Goal: Navigation & Orientation: Find specific page/section

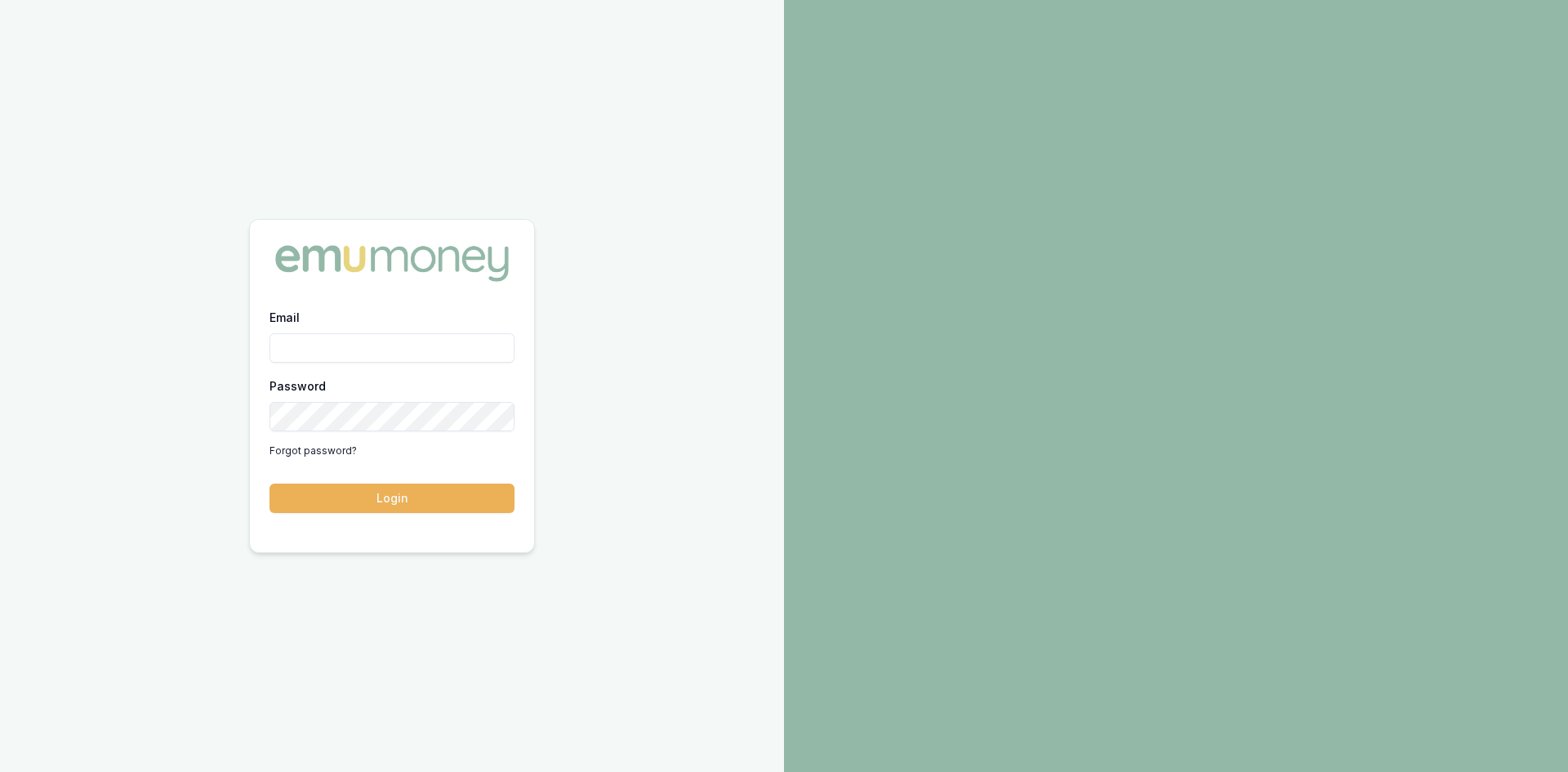
click at [343, 340] on input "Email" at bounding box center [392, 348] width 245 height 29
type input "[PERSON_NAME][EMAIL_ADDRESS][DOMAIN_NAME]"
click at [444, 505] on button "Login" at bounding box center [392, 498] width 245 height 29
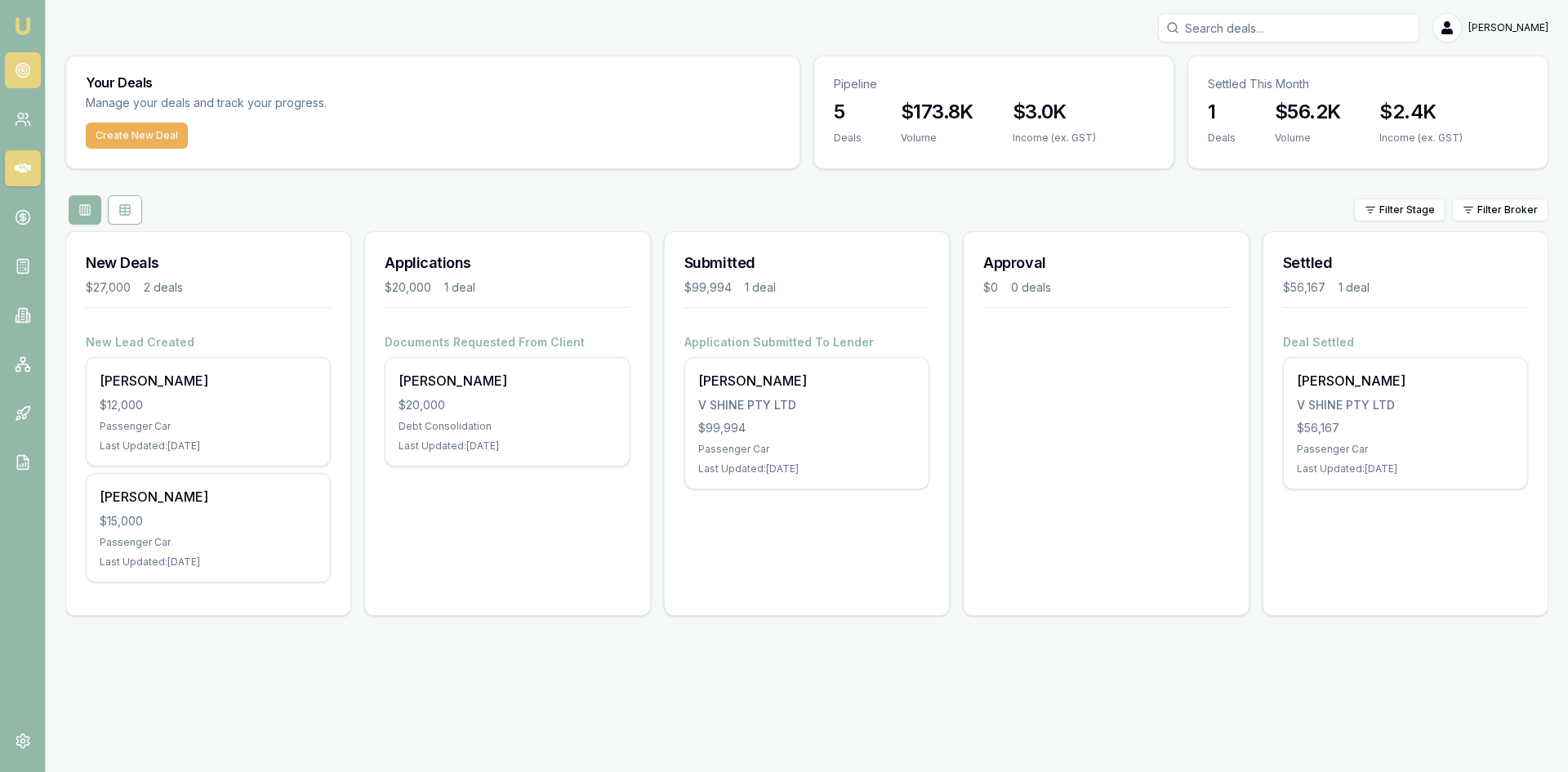
click at [28, 77] on icon at bounding box center [23, 70] width 17 height 17
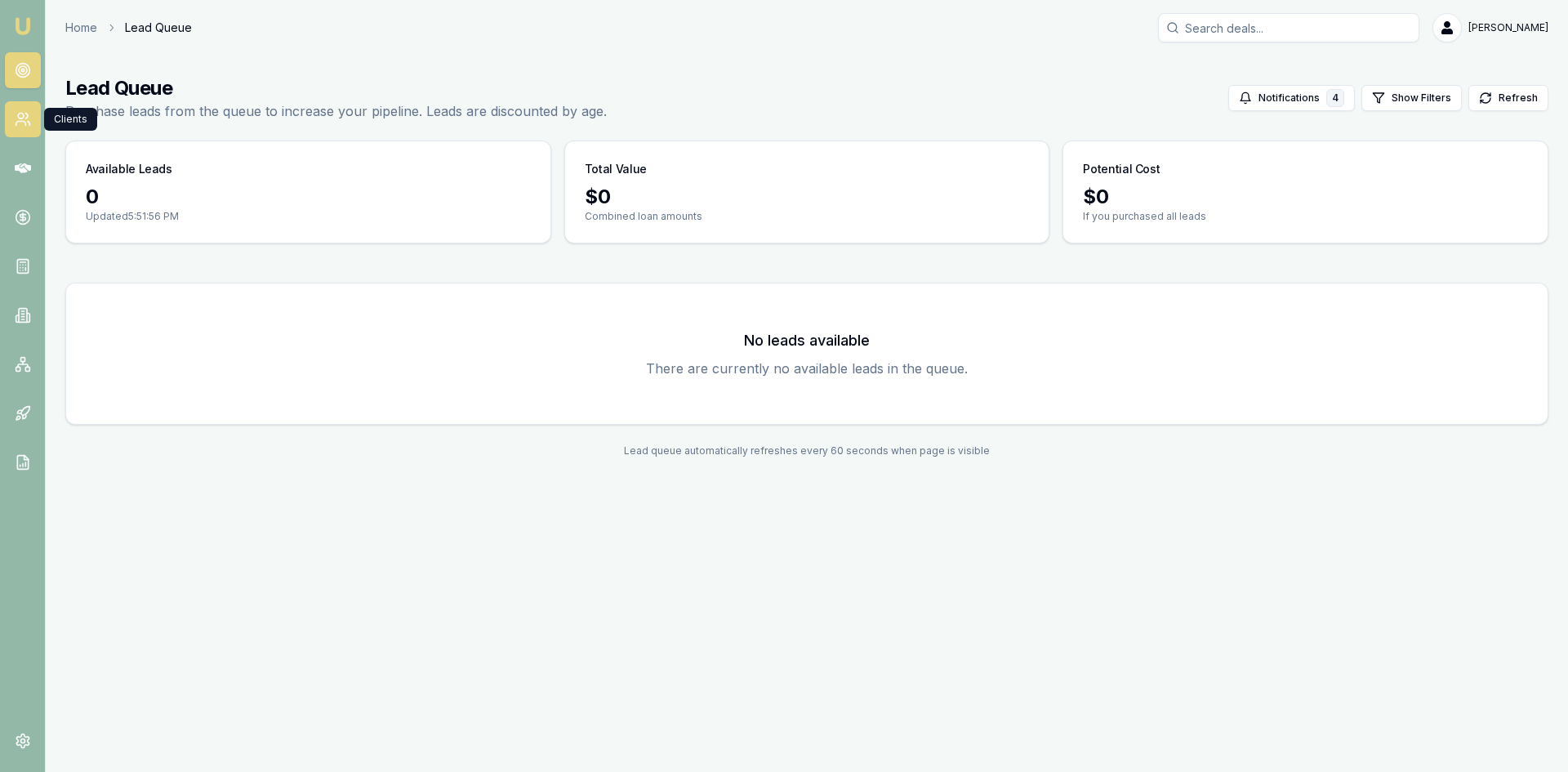
click at [16, 113] on icon at bounding box center [23, 119] width 17 height 17
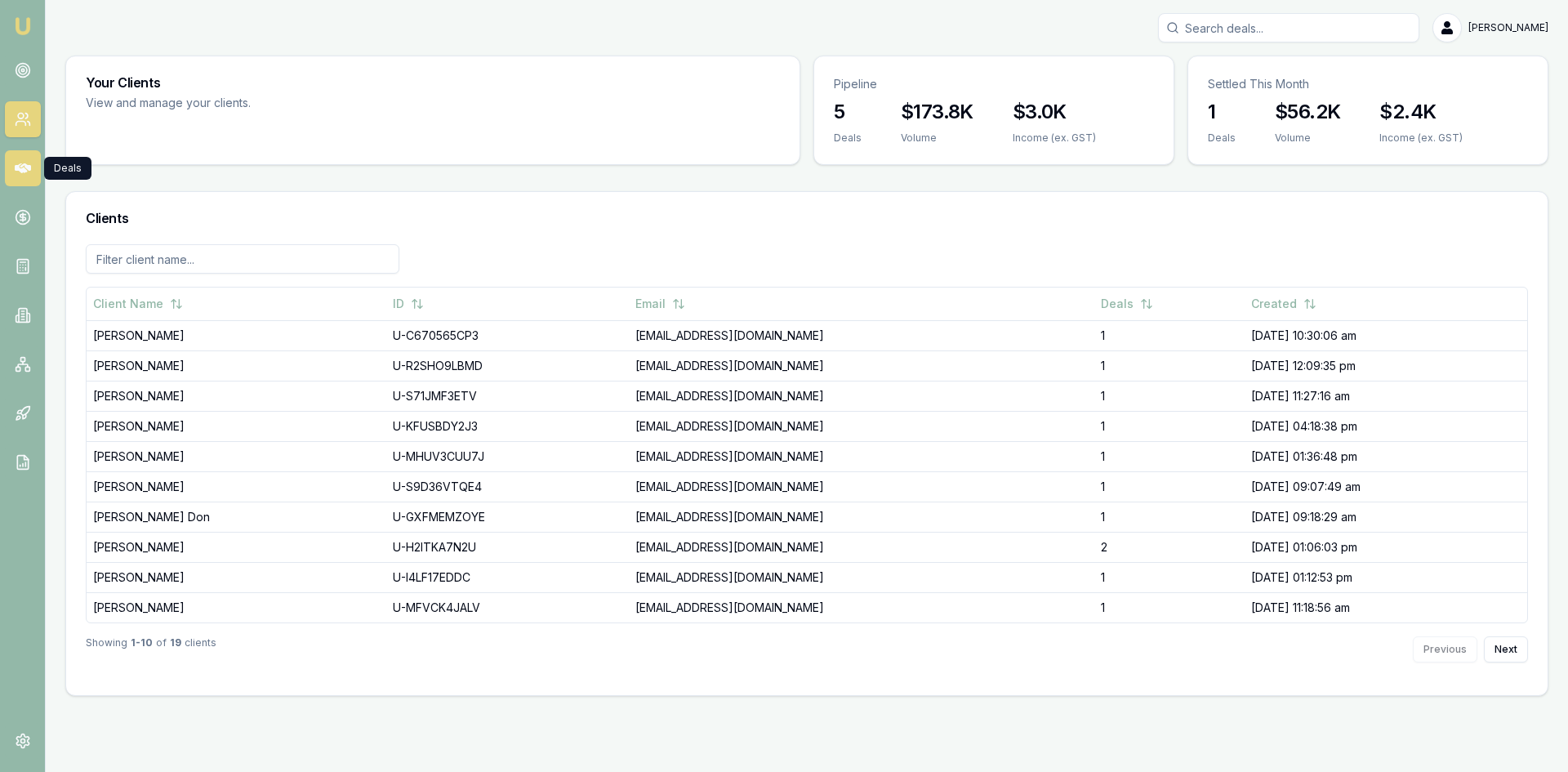
click at [28, 164] on icon at bounding box center [23, 168] width 17 height 17
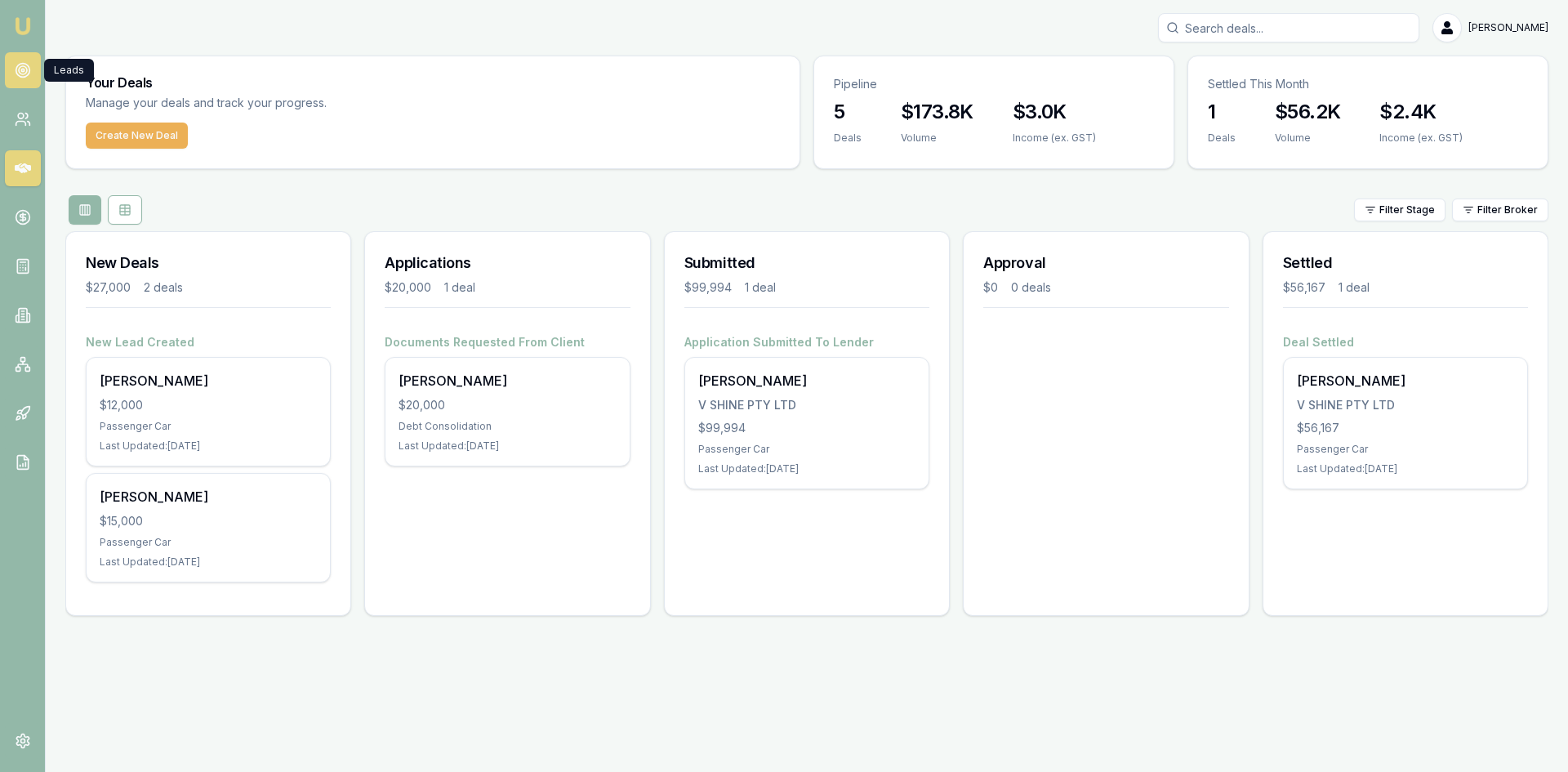
click at [32, 74] on link at bounding box center [23, 70] width 36 height 36
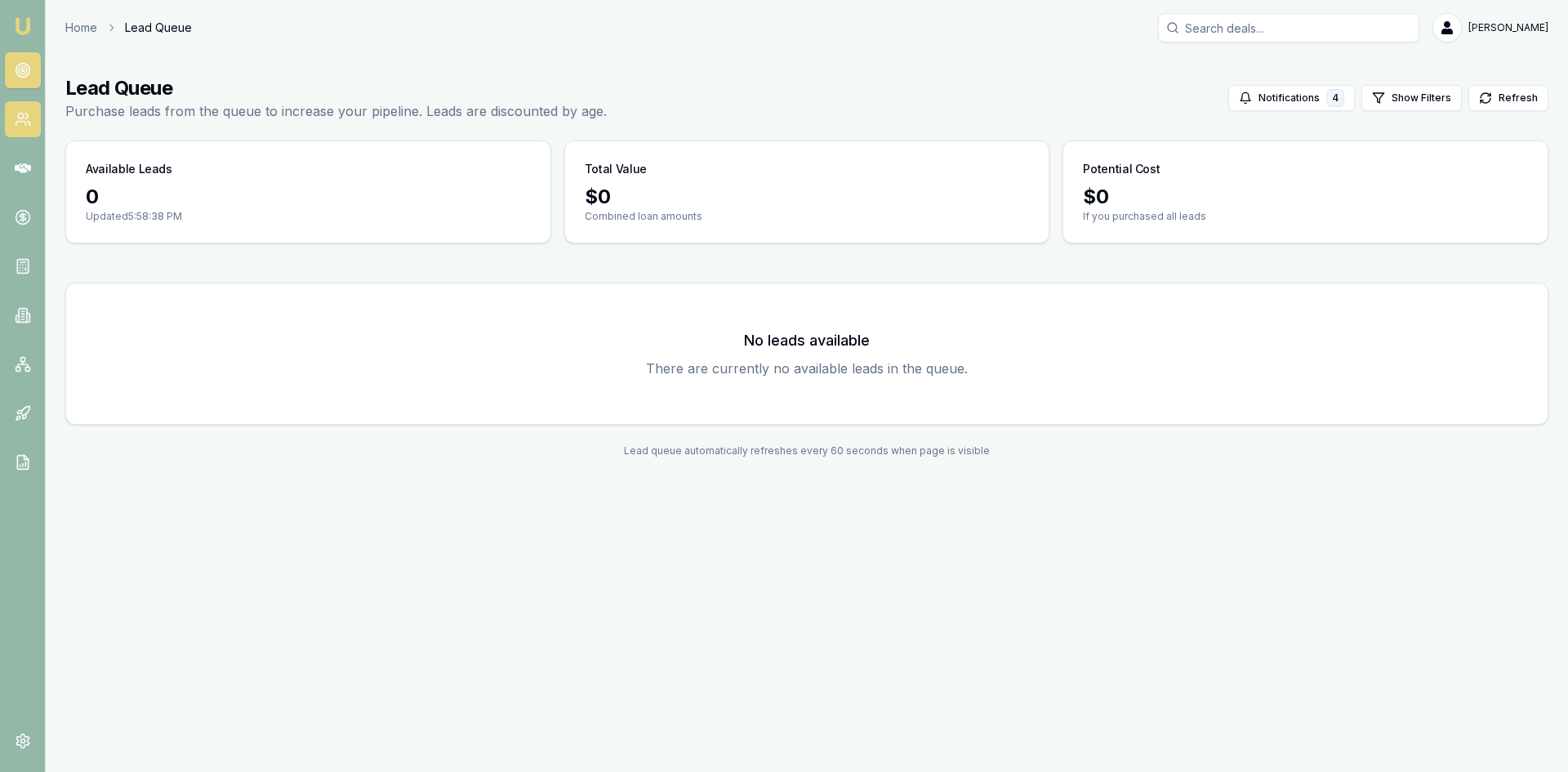
click at [28, 118] on icon at bounding box center [23, 119] width 17 height 17
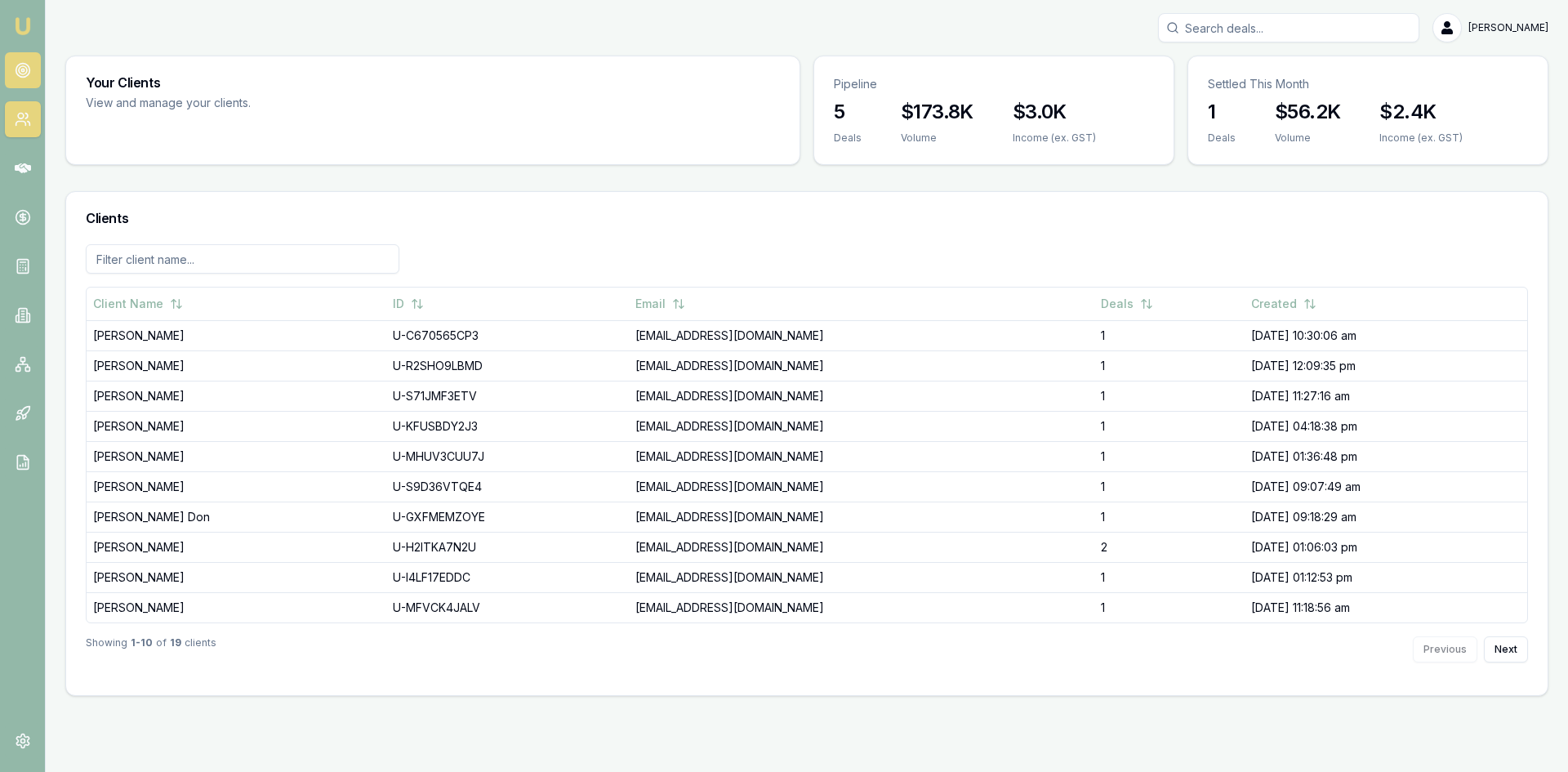
click at [31, 75] on link at bounding box center [23, 70] width 36 height 36
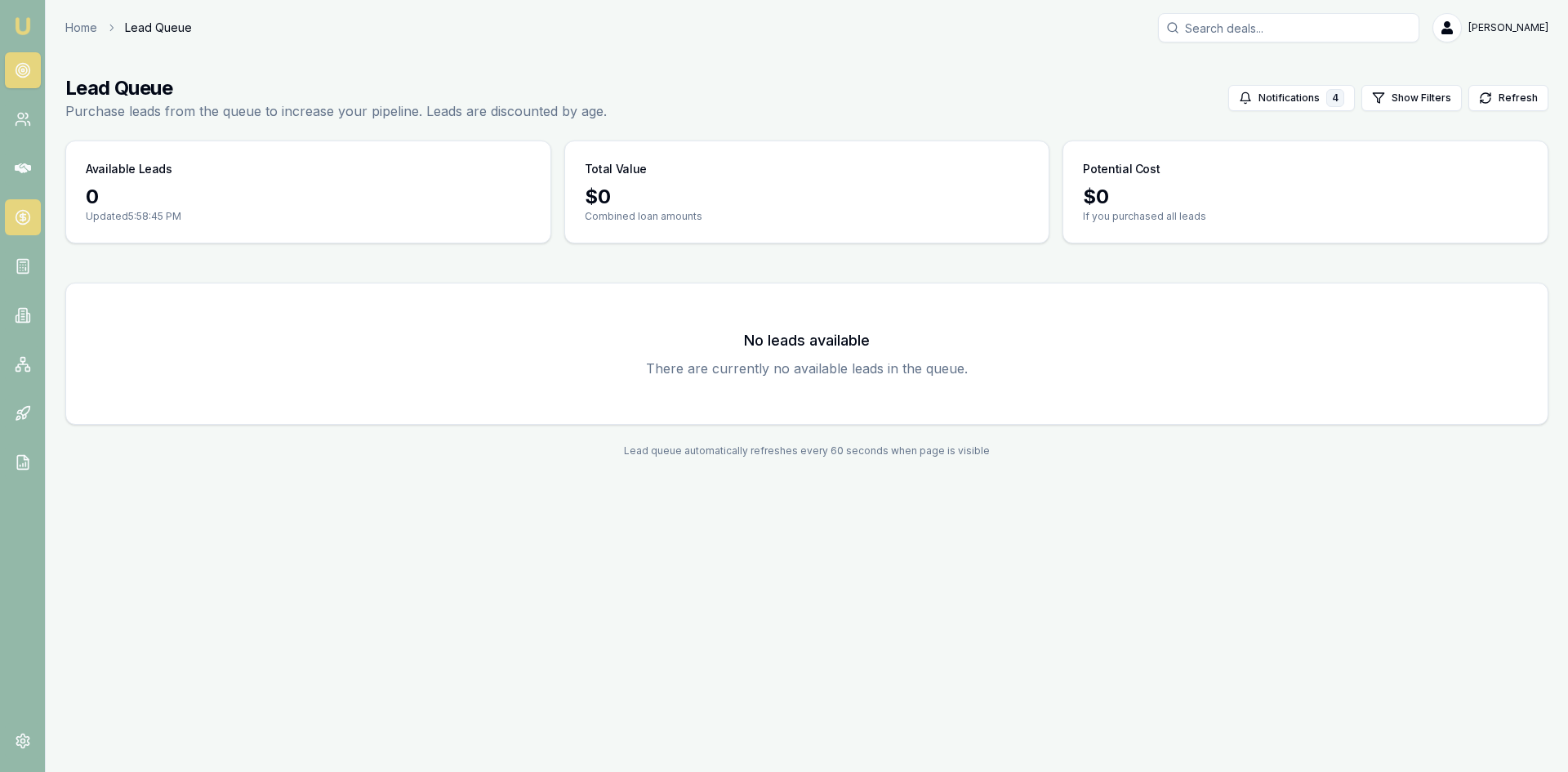
click at [20, 215] on icon at bounding box center [22, 217] width 5 height 5
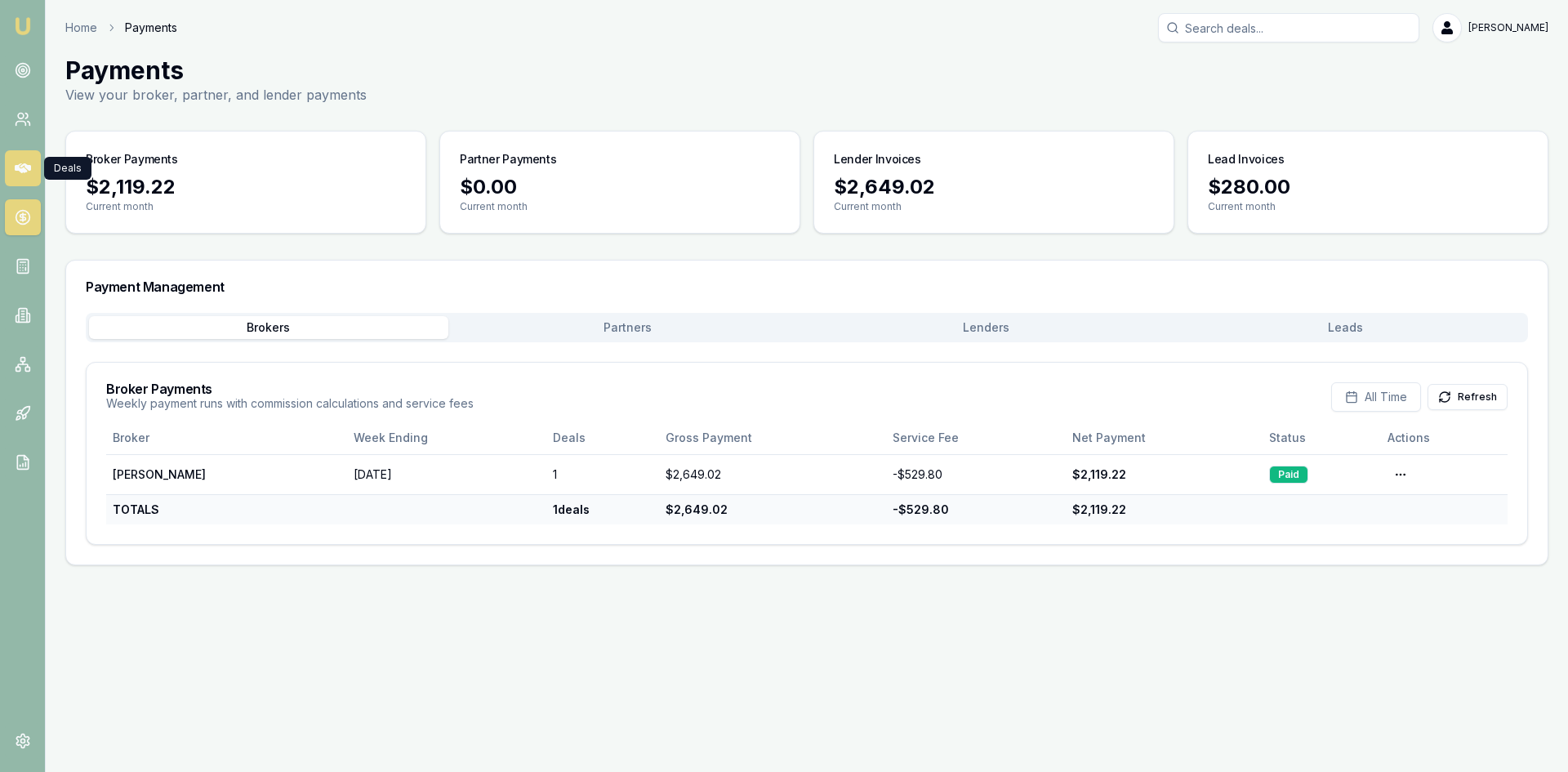
click at [24, 173] on icon at bounding box center [23, 168] width 17 height 10
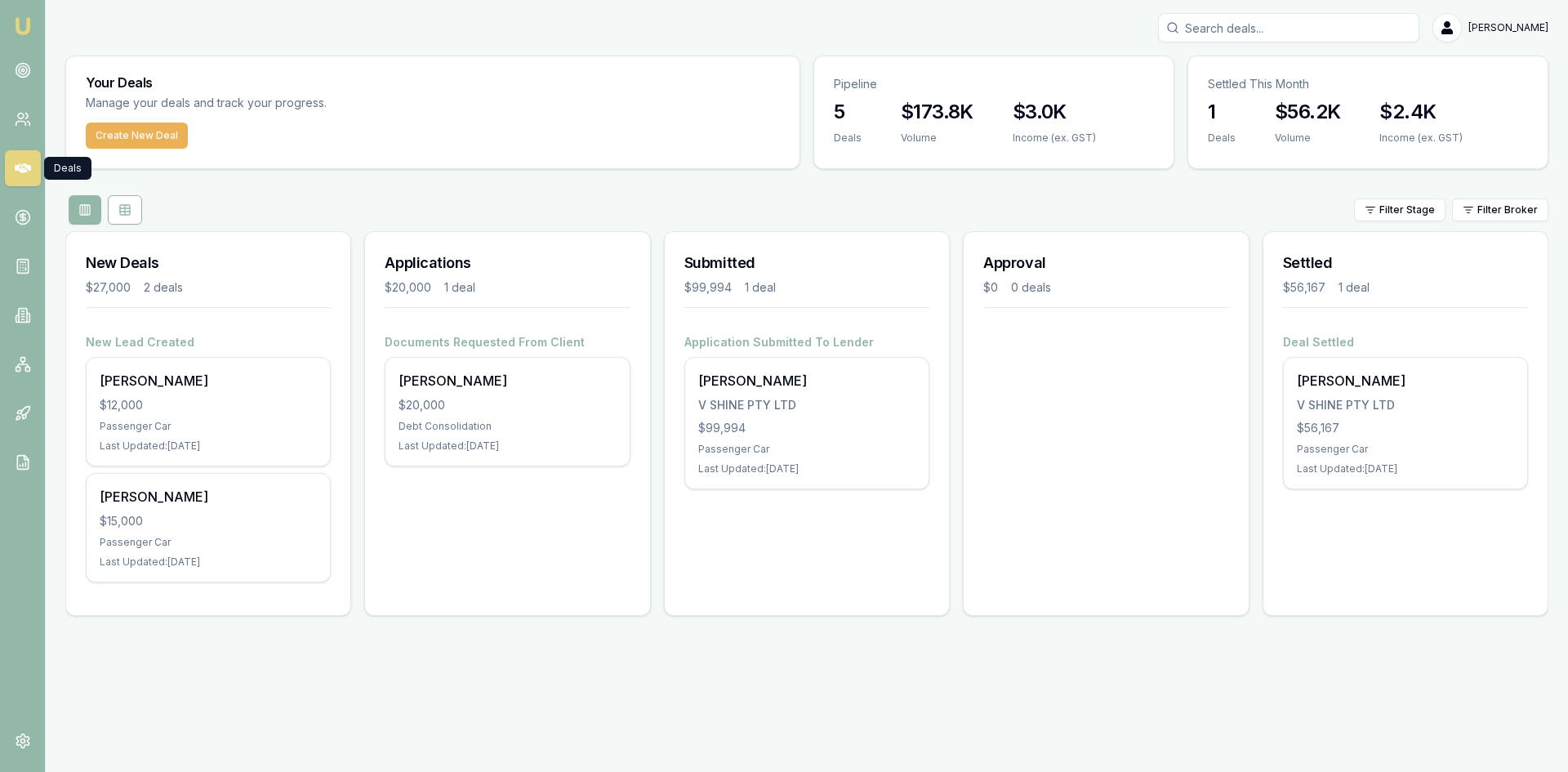
click at [16, 158] on link at bounding box center [23, 168] width 36 height 36
